Goal: Task Accomplishment & Management: Manage account settings

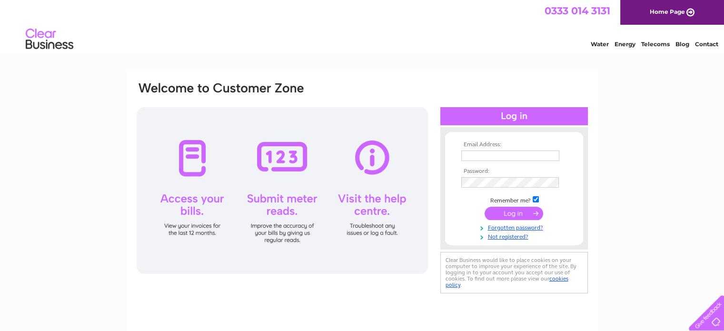
type input "[EMAIL_ADDRESS][DOMAIN_NAME]"
click at [524, 213] on input "submit" at bounding box center [514, 213] width 59 height 13
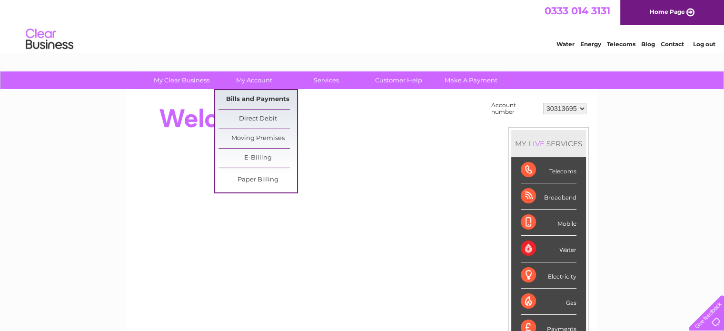
click at [259, 97] on link "Bills and Payments" at bounding box center [258, 99] width 79 height 19
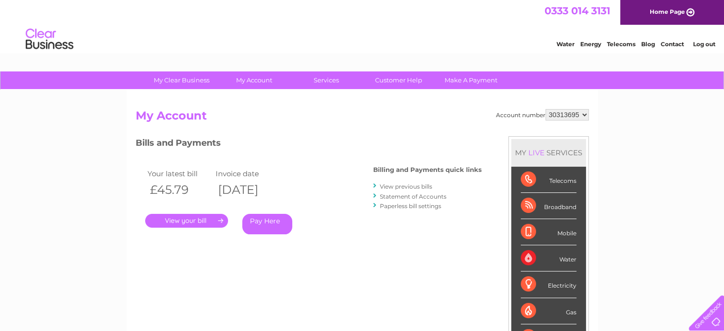
click at [189, 219] on link "." at bounding box center [186, 221] width 83 height 14
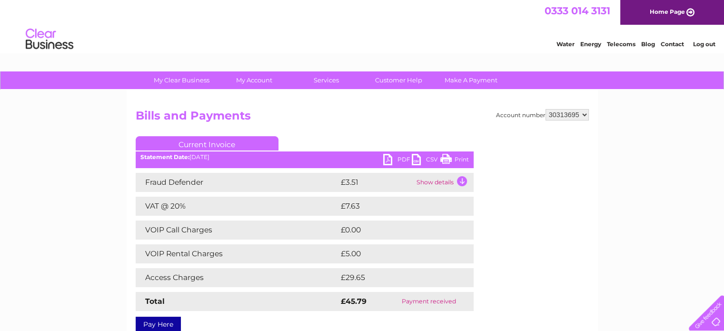
click at [389, 158] on link "PDF" at bounding box center [397, 161] width 29 height 14
click at [674, 156] on div "My Clear Business Login Details My Details My Preferences Link Account My Accou…" at bounding box center [362, 295] width 724 height 448
